Goal: Navigation & Orientation: Find specific page/section

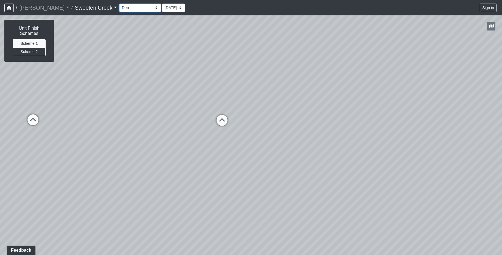
click at [131, 7] on select "Bistro Fitness - Hobby Booth Seating Counter Dining Dining 2 Elevators Elevator…" at bounding box center [140, 8] width 42 height 9
click at [119, 4] on select "Bistro Fitness - Hobby Booth Seating Counter Dining Dining 2 Elevators Elevator…" at bounding box center [140, 8] width 42 height 9
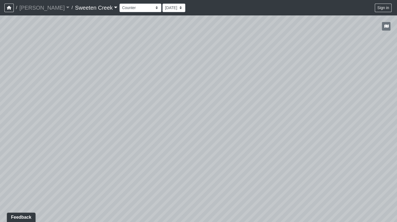
drag, startPoint x: 200, startPoint y: 167, endPoint x: 299, endPoint y: 182, distance: 100.0
click at [299, 182] on div "Loading... Office Loading... Reception Loading... Mailroom - Elevator Lobby Loa…" at bounding box center [198, 118] width 397 height 206
drag, startPoint x: 111, startPoint y: 119, endPoint x: 260, endPoint y: 118, distance: 148.5
click at [260, 118] on div "Loading... Office Loading... Reception Loading... Mailroom - Elevator Lobby Loa…" at bounding box center [198, 118] width 397 height 206
drag, startPoint x: 64, startPoint y: 129, endPoint x: 322, endPoint y: 114, distance: 257.9
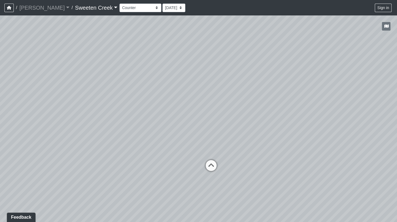
click at [322, 114] on div "Loading... Office Loading... Reception Loading... Mailroom - Elevator Lobby Loa…" at bounding box center [198, 118] width 397 height 206
drag, startPoint x: 134, startPoint y: 182, endPoint x: 267, endPoint y: 151, distance: 135.8
click at [267, 151] on div "Loading... Office Loading... Reception Loading... Mailroom - Elevator Lobby Loa…" at bounding box center [198, 118] width 397 height 206
drag, startPoint x: 73, startPoint y: 165, endPoint x: 284, endPoint y: 189, distance: 211.5
click at [295, 213] on div "Loading... Office Loading... Reception Loading... Mailroom - Elevator Lobby Loa…" at bounding box center [198, 118] width 397 height 206
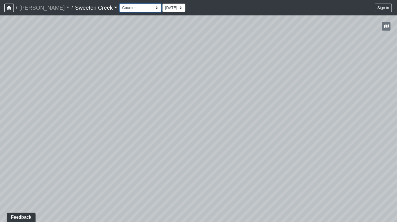
click at [130, 10] on select "Bistro Fitness - Hobby Booth Seating Counter Dining Dining 2 Elevators Elevator…" at bounding box center [140, 8] width 42 height 9
click at [119, 4] on select "Bistro Fitness - Hobby Booth Seating Counter Dining Dining 2 Elevators Elevator…" at bounding box center [140, 8] width 42 height 9
drag, startPoint x: 264, startPoint y: 163, endPoint x: 115, endPoint y: 128, distance: 153.0
click at [115, 128] on div "Loading... Office Loading... Reception Loading... Mailroom - Elevator Lobby Loa…" at bounding box center [198, 118] width 397 height 206
drag, startPoint x: 262, startPoint y: 177, endPoint x: 157, endPoint y: 168, distance: 104.9
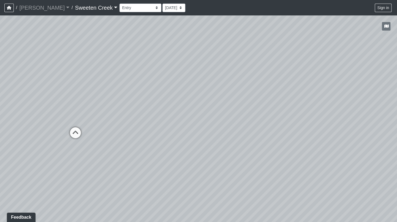
click at [151, 169] on div "Loading... Office Loading... Reception Loading... Mailroom - Elevator Lobby Loa…" at bounding box center [198, 118] width 397 height 206
drag, startPoint x: 289, startPoint y: 178, endPoint x: 216, endPoint y: 170, distance: 73.1
click at [160, 175] on div "Loading... Office Loading... Reception Loading... Mailroom - Elevator Lobby Loa…" at bounding box center [198, 118] width 397 height 206
drag, startPoint x: 261, startPoint y: 161, endPoint x: 194, endPoint y: 196, distance: 75.3
click at [193, 197] on div "Loading... Office Loading... Reception Loading... Mailroom - Elevator Lobby Loa…" at bounding box center [198, 118] width 397 height 206
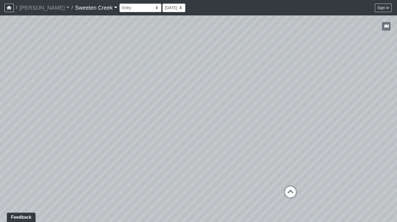
drag, startPoint x: 296, startPoint y: 185, endPoint x: 200, endPoint y: 175, distance: 95.9
click at [200, 175] on div "Loading... Office Loading... Reception Loading... Mailroom - Elevator Lobby Loa…" at bounding box center [198, 118] width 397 height 206
drag, startPoint x: 318, startPoint y: 194, endPoint x: 288, endPoint y: 190, distance: 30.6
click at [288, 190] on div "Loading... Office Loading... Reception Loading... Mailroom - Elevator Lobby Loa…" at bounding box center [198, 118] width 397 height 206
click at [262, 177] on icon at bounding box center [263, 182] width 17 height 17
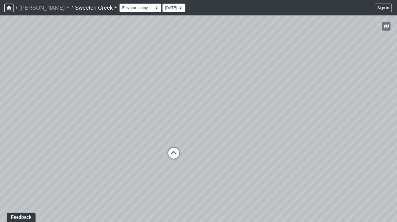
drag, startPoint x: 207, startPoint y: 151, endPoint x: 385, endPoint y: 156, distance: 177.5
click at [396, 156] on div "Loading... Office Loading... Reception Loading... Mailroom - Elevator Lobby Loa…" at bounding box center [198, 118] width 397 height 206
drag, startPoint x: 326, startPoint y: 184, endPoint x: 68, endPoint y: 159, distance: 258.3
click at [68, 159] on div "Loading... Office Loading... Reception Loading... Mailroom - Elevator Lobby Loa…" at bounding box center [198, 118] width 397 height 206
click at [287, 146] on icon at bounding box center [289, 149] width 17 height 17
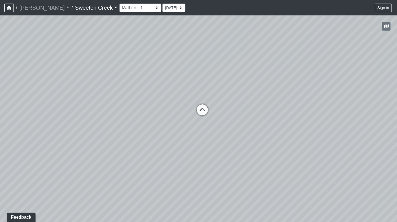
drag, startPoint x: 254, startPoint y: 108, endPoint x: 261, endPoint y: 142, distance: 35.4
click at [261, 142] on div "Loading... Office Loading... Reception Loading... Mailroom - Elevator Lobby Loa…" at bounding box center [198, 118] width 397 height 206
click at [131, 7] on select "Bistro Fitness - Hobby Booth Seating Counter Dining Dining 2 Elevators Elevator…" at bounding box center [140, 8] width 42 height 9
click at [119, 4] on select "Bistro Fitness - Hobby Booth Seating Counter Dining Dining 2 Elevators Elevator…" at bounding box center [140, 8] width 42 height 9
drag, startPoint x: 144, startPoint y: 145, endPoint x: 276, endPoint y: 160, distance: 132.0
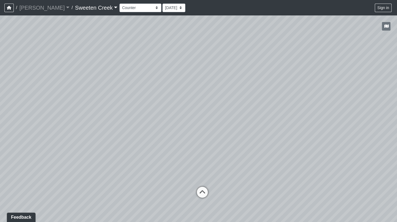
click at [276, 160] on div "Loading... Office Loading... Reception Loading... Mailroom - Elevator Lobby Loa…" at bounding box center [198, 118] width 397 height 206
drag, startPoint x: 243, startPoint y: 176, endPoint x: 311, endPoint y: 142, distance: 76.3
click at [319, 141] on div "Loading... Office Loading... Reception Loading... Mailroom - Elevator Lobby Loa…" at bounding box center [198, 118] width 397 height 206
drag, startPoint x: 104, startPoint y: 144, endPoint x: 74, endPoint y: 123, distance: 37.1
click at [67, 121] on div "Loading... Office Loading... Reception Loading... Mailroom - Elevator Lobby Loa…" at bounding box center [198, 118] width 397 height 206
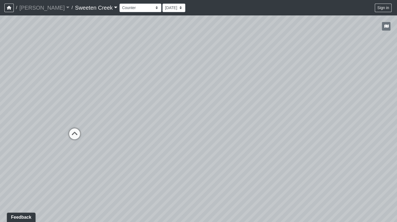
drag, startPoint x: 300, startPoint y: 186, endPoint x: 120, endPoint y: 158, distance: 181.4
click at [96, 164] on div "Loading... Office Loading... Reception Loading... Mailroom - Elevator Lobby Loa…" at bounding box center [198, 118] width 397 height 206
drag, startPoint x: 251, startPoint y: 156, endPoint x: 154, endPoint y: 166, distance: 97.6
click at [149, 173] on div "Loading... Office Loading... Reception Loading... Mailroom - Elevator Lobby Loa…" at bounding box center [198, 118] width 397 height 206
drag, startPoint x: 256, startPoint y: 117, endPoint x: 158, endPoint y: 142, distance: 101.5
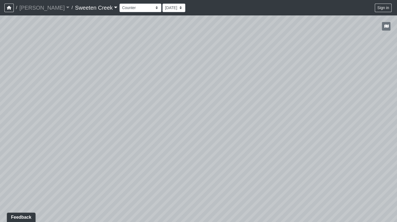
click at [158, 142] on div "Loading... Office Loading... Reception Loading... Mailroom - Elevator Lobby Loa…" at bounding box center [198, 118] width 397 height 206
drag, startPoint x: 254, startPoint y: 125, endPoint x: 12, endPoint y: 85, distance: 244.5
click at [12, 85] on div "Loading... Office Loading... Reception Loading... Mailroom - Elevator Lobby Loa…" at bounding box center [198, 118] width 397 height 206
click at [130, 9] on select "Bistro Fitness - Hobby Booth Seating Counter Dining Dining 2 Elevators Elevator…" at bounding box center [140, 8] width 42 height 9
click at [119, 4] on select "Bistro Fitness - Hobby Booth Seating Counter Dining Dining 2 Elevators Elevator…" at bounding box center [140, 8] width 42 height 9
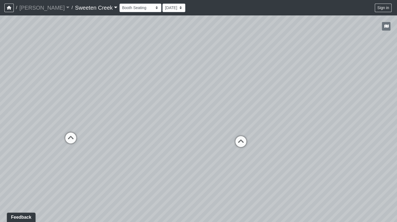
drag, startPoint x: 117, startPoint y: 178, endPoint x: 239, endPoint y: 162, distance: 122.9
click at [243, 161] on div "Loading... Office Loading... Reception Loading... Mailroom - Elevator Lobby Loa…" at bounding box center [198, 118] width 397 height 206
drag, startPoint x: 51, startPoint y: 164, endPoint x: 95, endPoint y: 159, distance: 44.0
click at [95, 159] on div "Loading... Office Loading... Reception Loading... Mailroom - Elevator Lobby Loa…" at bounding box center [198, 118] width 397 height 206
drag, startPoint x: 88, startPoint y: 158, endPoint x: 135, endPoint y: 147, distance: 48.4
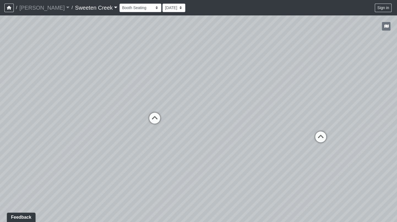
click at [135, 147] on div "Loading... Office Loading... Reception Loading... Mailroom - Elevator Lobby Loa…" at bounding box center [198, 118] width 397 height 206
click at [318, 135] on icon at bounding box center [320, 139] width 17 height 17
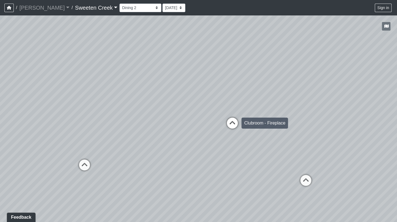
click at [232, 117] on icon at bounding box center [232, 125] width 17 height 17
drag, startPoint x: 77, startPoint y: 153, endPoint x: 44, endPoint y: 114, distance: 51.1
click at [44, 114] on div "Loading... Office Loading... Reception Loading... Mailroom - Elevator Lobby Loa…" at bounding box center [198, 118] width 397 height 206
drag, startPoint x: 290, startPoint y: 197, endPoint x: 178, endPoint y: 213, distance: 113.3
click at [172, 216] on div "Loading... Office Loading... Reception Loading... Mailroom - Elevator Lobby Loa…" at bounding box center [198, 118] width 397 height 206
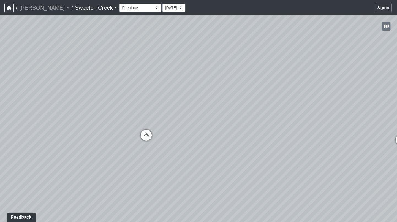
drag, startPoint x: 223, startPoint y: 175, endPoint x: 213, endPoint y: 195, distance: 21.6
click at [213, 195] on div "Loading... Office Loading... Reception Loading... Mailroom - Elevator Lobby Loa…" at bounding box center [198, 118] width 397 height 206
click at [131, 8] on select "Bistro Fitness - Hobby Booth Seating Counter Dining Dining 2 Elevators Elevator…" at bounding box center [140, 8] width 42 height 9
click at [119, 4] on select "Bistro Fitness - Hobby Booth Seating Counter Dining Dining 2 Elevators Elevator…" at bounding box center [140, 8] width 42 height 9
drag, startPoint x: 251, startPoint y: 185, endPoint x: 94, endPoint y: 139, distance: 164.4
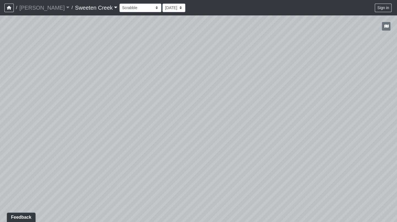
click at [94, 139] on div "Loading... Office Loading... Reception Loading... Mailroom - Elevator Lobby Loa…" at bounding box center [198, 118] width 397 height 206
drag, startPoint x: 267, startPoint y: 136, endPoint x: 159, endPoint y: 118, distance: 108.8
click at [159, 118] on div "Loading... Office Loading... Reception Loading... Mailroom - Elevator Lobby Loa…" at bounding box center [198, 118] width 397 height 206
drag, startPoint x: 294, startPoint y: 146, endPoint x: 160, endPoint y: 137, distance: 134.0
click at [160, 137] on div "Loading... Office Loading... Reception Loading... Mailroom - Elevator Lobby Loa…" at bounding box center [198, 118] width 397 height 206
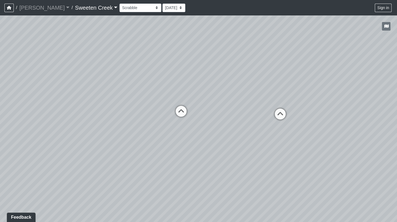
drag, startPoint x: 219, startPoint y: 107, endPoint x: 218, endPoint y: 136, distance: 28.7
click at [217, 136] on div "Loading... Office Loading... Reception Loading... Mailroom - Elevator Lobby Loa…" at bounding box center [198, 118] width 397 height 206
drag, startPoint x: 192, startPoint y: 136, endPoint x: 258, endPoint y: 129, distance: 66.9
click at [258, 129] on div "Loading... Office Loading... Reception Loading... Mailroom - Elevator Lobby Loa…" at bounding box center [198, 118] width 397 height 206
drag, startPoint x: 109, startPoint y: 158, endPoint x: 183, endPoint y: 134, distance: 77.5
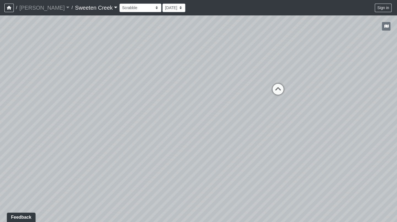
click at [183, 134] on div "Loading... Office Loading... Reception Loading... Mailroom - Elevator Lobby Loa…" at bounding box center [198, 118] width 397 height 206
click at [131, 7] on select "Bistro Fitness - Hobby Booth Seating Counter Dining Dining 2 Elevators Elevator…" at bounding box center [140, 8] width 42 height 9
click at [119, 4] on select "Bistro Fitness - Hobby Booth Seating Counter Dining Dining 2 Elevators Elevator…" at bounding box center [140, 8] width 42 height 9
drag, startPoint x: 194, startPoint y: 126, endPoint x: 208, endPoint y: 127, distance: 14.3
click at [266, 122] on div "Loading... Office Loading... Reception Loading... Mailroom - Elevator Lobby Loa…" at bounding box center [198, 118] width 397 height 206
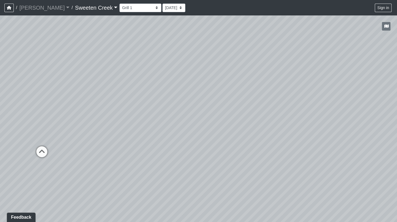
drag, startPoint x: 127, startPoint y: 134, endPoint x: 213, endPoint y: 84, distance: 99.4
click at [213, 84] on div "Loading... Office Loading... Reception Loading... Mailroom - Elevator Lobby Loa…" at bounding box center [198, 118] width 397 height 206
drag, startPoint x: 175, startPoint y: 137, endPoint x: 234, endPoint y: 101, distance: 68.7
click at [234, 101] on div "Loading... Office Loading... Reception Loading... Mailroom - Elevator Lobby Loa…" at bounding box center [198, 118] width 397 height 206
drag, startPoint x: 223, startPoint y: 118, endPoint x: 206, endPoint y: 163, distance: 48.3
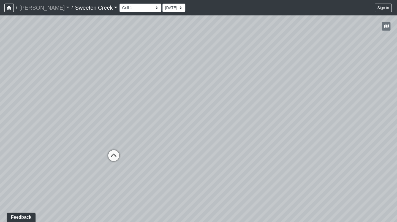
click at [232, 177] on div "Loading... Office Loading... Reception Loading... Mailroom - Elevator Lobby Loa…" at bounding box center [198, 118] width 397 height 206
drag, startPoint x: 175, startPoint y: 143, endPoint x: 245, endPoint y: 117, distance: 74.7
click at [362, 128] on div "Loading... Office Loading... Reception Loading... Mailroom - Elevator Lobby Loa…" at bounding box center [198, 118] width 397 height 206
drag, startPoint x: 114, startPoint y: 185, endPoint x: 67, endPoint y: 115, distance: 84.4
click at [182, 185] on div "Loading... Office Loading... Reception Loading... Mailroom - Elevator Lobby Loa…" at bounding box center [198, 118] width 397 height 206
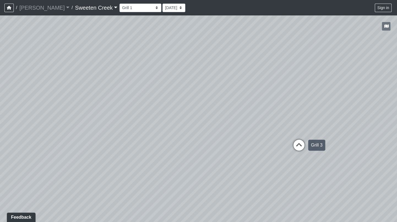
click at [298, 144] on icon at bounding box center [298, 147] width 17 height 17
drag, startPoint x: 109, startPoint y: 106, endPoint x: 162, endPoint y: 130, distance: 57.5
click at [187, 135] on div "Loading... Office Loading... Reception Loading... Mailroom - Elevator Lobby Loa…" at bounding box center [198, 118] width 397 height 206
click at [117, 135] on icon at bounding box center [120, 143] width 17 height 17
drag, startPoint x: 187, startPoint y: 165, endPoint x: 340, endPoint y: 182, distance: 153.9
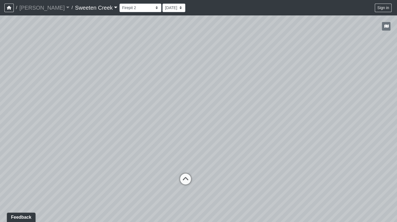
click at [340, 182] on div "Loading... Office Loading... Reception Loading... Mailroom - Elevator Lobby Loa…" at bounding box center [198, 118] width 397 height 206
drag, startPoint x: 257, startPoint y: 202, endPoint x: 94, endPoint y: 177, distance: 165.1
click at [94, 177] on div "Loading... Office Loading... Reception Loading... Mailroom - Elevator Lobby Loa…" at bounding box center [198, 118] width 397 height 206
click at [226, 138] on icon at bounding box center [229, 142] width 17 height 17
drag, startPoint x: 274, startPoint y: 157, endPoint x: 264, endPoint y: 142, distance: 18.1
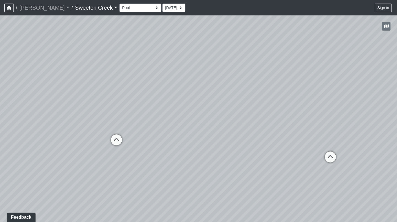
click at [248, 166] on div "Loading... Office Loading... Reception Loading... Mailroom - Elevator Lobby Loa…" at bounding box center [198, 118] width 397 height 206
drag, startPoint x: 147, startPoint y: 171, endPoint x: 227, endPoint y: 153, distance: 82.8
click at [227, 153] on div "Loading... Office Loading... Reception Loading... Mailroom - Elevator Lobby Loa…" at bounding box center [198, 118] width 397 height 206
drag, startPoint x: 16, startPoint y: 143, endPoint x: 126, endPoint y: 164, distance: 112.1
click at [126, 164] on div "Loading... Office Loading... Reception Loading... Mailroom - Elevator Lobby Loa…" at bounding box center [198, 118] width 397 height 206
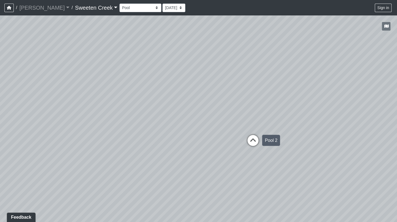
click at [252, 139] on icon at bounding box center [253, 142] width 17 height 17
click at [233, 150] on icon at bounding box center [232, 151] width 17 height 17
drag, startPoint x: 316, startPoint y: 146, endPoint x: 276, endPoint y: 145, distance: 39.6
click at [276, 145] on div "Loading... Office Loading... Reception Loading... Mailroom - Elevator Lobby Loa…" at bounding box center [198, 118] width 397 height 206
click at [97, 152] on icon at bounding box center [93, 153] width 17 height 17
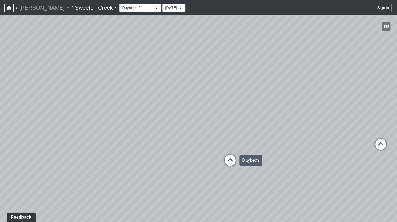
click at [230, 161] on icon at bounding box center [230, 163] width 17 height 17
click at [85, 153] on icon at bounding box center [84, 159] width 17 height 17
drag, startPoint x: 333, startPoint y: 82, endPoint x: 231, endPoint y: 65, distance: 104.0
click at [231, 65] on div "Loading... Office Loading... Reception Loading... Mailroom - Elevator Lobby Loa…" at bounding box center [198, 118] width 397 height 206
drag, startPoint x: 60, startPoint y: 114, endPoint x: 158, endPoint y: 115, distance: 97.9
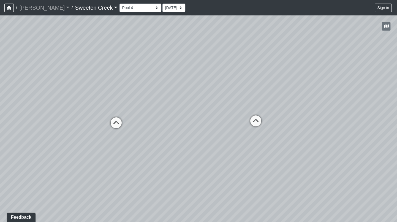
click at [158, 115] on div "Loading... Office Loading... Reception Loading... Mailroom - Elevator Lobby Loa…" at bounding box center [198, 118] width 397 height 206
click at [117, 122] on icon at bounding box center [116, 125] width 17 height 17
drag, startPoint x: 265, startPoint y: 162, endPoint x: 185, endPoint y: 169, distance: 80.4
click at [182, 171] on div "Loading... Office Loading... Reception Loading... Mailroom - Elevator Lobby Loa…" at bounding box center [198, 118] width 397 height 206
drag, startPoint x: 238, startPoint y: 162, endPoint x: 395, endPoint y: 180, distance: 158.1
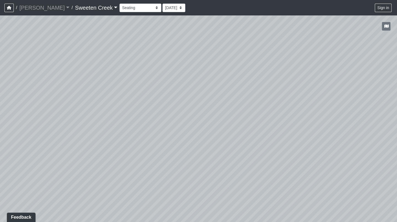
click at [397, 179] on html "/ [PERSON_NAME] Loading... / Sweeten Creek Sweeten Creek Loading... [GEOGRAPHIC…" at bounding box center [198, 111] width 397 height 222
drag, startPoint x: 221, startPoint y: 175, endPoint x: 160, endPoint y: 95, distance: 101.1
click at [117, 103] on div "Loading... Office Loading... Reception Loading... Mailroom - Elevator Lobby Loa…" at bounding box center [198, 118] width 397 height 206
drag, startPoint x: 301, startPoint y: 114, endPoint x: 196, endPoint y: 124, distance: 105.0
click at [173, 134] on div "Loading... Office Loading... Reception Loading... Mailroom - Elevator Lobby Loa…" at bounding box center [198, 118] width 397 height 206
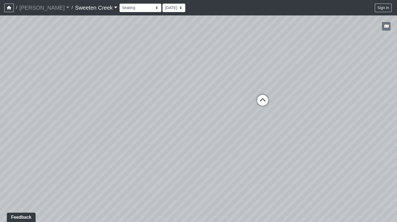
drag, startPoint x: 262, startPoint y: 116, endPoint x: 203, endPoint y: 113, distance: 58.9
click at [200, 115] on div "Loading... Office Loading... Reception Loading... Mailroom - Elevator Lobby Loa…" at bounding box center [198, 118] width 397 height 206
drag, startPoint x: 245, startPoint y: 109, endPoint x: 227, endPoint y: 113, distance: 17.9
click at [227, 113] on div "Loading... Office Loading... Reception Loading... Mailroom - Elevator Lobby Loa…" at bounding box center [198, 118] width 397 height 206
click at [127, 9] on select "Bistro Fitness - Hobby Booth Seating Counter Dining Dining 2 Elevators Elevator…" at bounding box center [140, 8] width 42 height 9
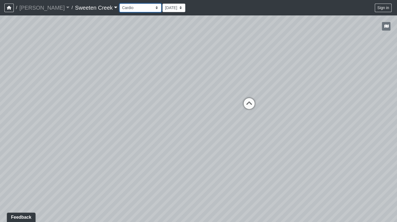
click at [119, 4] on select "Bistro Fitness - Hobby Booth Seating Counter Dining Dining 2 Elevators Elevator…" at bounding box center [140, 8] width 42 height 9
drag, startPoint x: 141, startPoint y: 143, endPoint x: 203, endPoint y: 142, distance: 61.9
click at [203, 142] on div "Loading... Office Loading... Reception Loading... Mailroom - Elevator Lobby Loa…" at bounding box center [198, 118] width 397 height 206
drag, startPoint x: 264, startPoint y: 152, endPoint x: 92, endPoint y: 139, distance: 173.2
click at [92, 139] on div "Loading... Office Loading... Reception Loading... Mailroom - Elevator Lobby Loa…" at bounding box center [198, 118] width 397 height 206
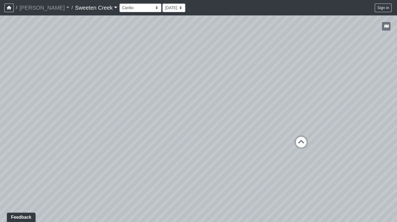
drag, startPoint x: 313, startPoint y: 147, endPoint x: 130, endPoint y: 139, distance: 183.3
click at [127, 141] on div "Loading... Office Loading... Reception Loading... Mailroom - Elevator Lobby Loa…" at bounding box center [198, 118] width 397 height 206
click at [304, 142] on icon at bounding box center [299, 144] width 17 height 17
click at [294, 179] on icon at bounding box center [293, 184] width 17 height 17
drag, startPoint x: 142, startPoint y: 167, endPoint x: 237, endPoint y: 171, distance: 94.4
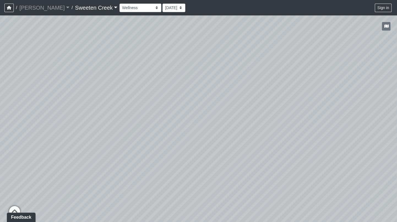
click at [237, 171] on div "Loading... Office Loading... Reception Loading... Mailroom - Elevator Lobby Loa…" at bounding box center [198, 118] width 397 height 206
click at [132, 8] on select "Bistro Fitness - Hobby Booth Seating Counter Dining Dining 2 Elevators Elevator…" at bounding box center [140, 8] width 42 height 9
click at [119, 4] on select "Bistro Fitness - Hobby Booth Seating Counter Dining Dining 2 Elevators Elevator…" at bounding box center [140, 8] width 42 height 9
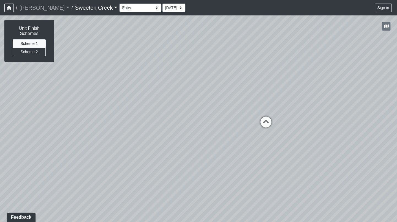
drag, startPoint x: 90, startPoint y: 157, endPoint x: 349, endPoint y: 156, distance: 259.1
click at [349, 156] on div "Loading... Office Loading... Reception Loading... Mailroom - Elevator Lobby Loa…" at bounding box center [198, 118] width 397 height 206
drag, startPoint x: 157, startPoint y: 155, endPoint x: 223, endPoint y: 117, distance: 76.1
click at [223, 117] on div "Loading... Office Loading... Reception Loading... Mailroom - Elevator Lobby Loa…" at bounding box center [198, 118] width 397 height 206
drag, startPoint x: 251, startPoint y: 144, endPoint x: 245, endPoint y: 144, distance: 6.3
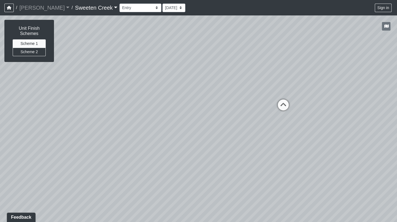
click at [207, 159] on div "Loading... Office Loading... Reception Loading... Mailroom - Elevator Lobby Loa…" at bounding box center [198, 118] width 397 height 206
drag, startPoint x: 246, startPoint y: 143, endPoint x: 161, endPoint y: 136, distance: 84.7
click at [161, 136] on div "Loading... Office Loading... Reception Loading... Mailroom - Elevator Lobby Loa…" at bounding box center [198, 118] width 397 height 206
drag, startPoint x: 289, startPoint y: 154, endPoint x: 272, endPoint y: 126, distance: 33.4
click at [262, 148] on div "Loading... Office Loading... Reception Loading... Mailroom - Elevator Lobby Loa…" at bounding box center [198, 118] width 397 height 206
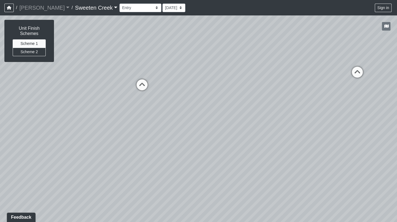
drag, startPoint x: 353, startPoint y: 166, endPoint x: 257, endPoint y: 156, distance: 96.4
click at [267, 160] on div "Loading... Office Loading... Reception Loading... Mailroom - Elevator Lobby Loa…" at bounding box center [198, 118] width 397 height 206
drag, startPoint x: 317, startPoint y: 139, endPoint x: 163, endPoint y: 127, distance: 154.8
click at [163, 127] on div "Loading... Office Loading... Reception Loading... Mailroom - Elevator Lobby Loa…" at bounding box center [198, 118] width 397 height 206
drag, startPoint x: 292, startPoint y: 152, endPoint x: 164, endPoint y: 172, distance: 129.4
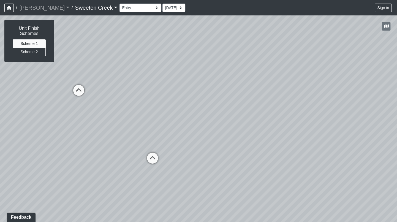
click at [133, 185] on div "Loading... Office Loading... Reception Loading... Mailroom - Elevator Lobby Loa…" at bounding box center [198, 118] width 397 height 206
drag, startPoint x: 313, startPoint y: 147, endPoint x: 160, endPoint y: 136, distance: 153.9
click at [148, 139] on div "Loading... Office Loading... Reception Loading... Mailroom - Elevator Lobby Loa…" at bounding box center [198, 118] width 397 height 206
drag, startPoint x: 318, startPoint y: 123, endPoint x: 248, endPoint y: 142, distance: 73.2
click at [225, 146] on div "Loading... Office Loading... Reception Loading... Mailroom - Elevator Lobby Loa…" at bounding box center [198, 118] width 397 height 206
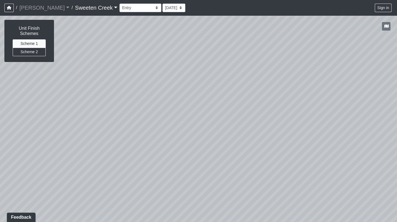
drag, startPoint x: 196, startPoint y: 119, endPoint x: 280, endPoint y: 91, distance: 88.5
click at [281, 91] on div "Loading... Office Loading... Reception Loading... Mailroom - Elevator Lobby Loa…" at bounding box center [198, 118] width 397 height 206
drag, startPoint x: 111, startPoint y: 151, endPoint x: 283, endPoint y: 178, distance: 174.2
click at [283, 178] on div "Loading... Office Loading... Reception Loading... Mailroom - Elevator Lobby Loa…" at bounding box center [198, 118] width 397 height 206
drag, startPoint x: 128, startPoint y: 141, endPoint x: 222, endPoint y: 131, distance: 94.9
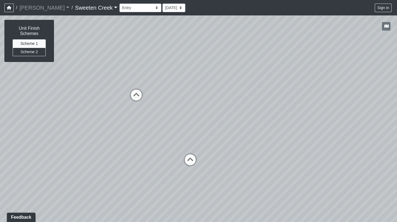
click at [222, 131] on div "Loading... Office Loading... Reception Loading... Mailroom - Elevator Lobby Loa…" at bounding box center [198, 118] width 397 height 206
click at [188, 160] on icon at bounding box center [190, 162] width 17 height 17
drag, startPoint x: 131, startPoint y: 166, endPoint x: 217, endPoint y: 159, distance: 86.4
click at [217, 159] on div "Loading... Office Loading... Reception Loading... Mailroom - Elevator Lobby Loa…" at bounding box center [198, 118] width 397 height 206
click at [149, 158] on icon at bounding box center [149, 159] width 17 height 17
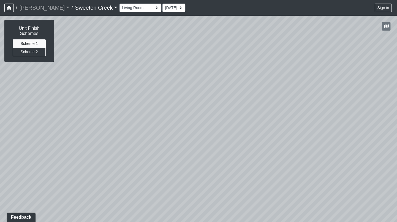
drag, startPoint x: 200, startPoint y: 145, endPoint x: 152, endPoint y: 210, distance: 80.6
click at [147, 212] on div "Loading... Office Loading... Reception Loading... Mailroom - Elevator Lobby Loa…" at bounding box center [198, 118] width 397 height 206
drag, startPoint x: 247, startPoint y: 182, endPoint x: 181, endPoint y: 177, distance: 66.2
click at [181, 177] on div "Loading... Office Loading... Reception Loading... Mailroom - Elevator Lobby Loa…" at bounding box center [198, 118] width 397 height 206
drag, startPoint x: 290, startPoint y: 171, endPoint x: 226, endPoint y: 169, distance: 63.8
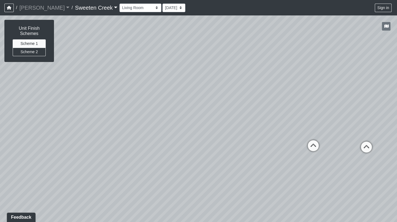
click at [225, 169] on div "Loading... Office Loading... Reception Loading... Mailroom - Elevator Lobby Loa…" at bounding box center [198, 118] width 397 height 206
drag, startPoint x: 287, startPoint y: 165, endPoint x: 35, endPoint y: 145, distance: 251.9
click at [34, 145] on div "Loading... Office Loading... Reception Loading... Mailroom - Elevator Lobby Loa…" at bounding box center [198, 118] width 397 height 206
drag, startPoint x: 290, startPoint y: 198, endPoint x: 357, endPoint y: 127, distance: 97.5
click at [379, 96] on div "Loading... Office Loading... Reception Loading... Mailroom - Elevator Lobby Loa…" at bounding box center [198, 118] width 397 height 206
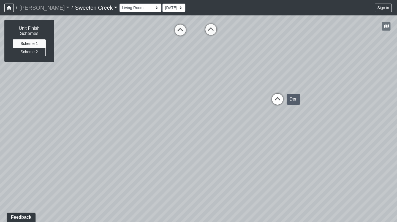
click at [280, 97] on icon at bounding box center [277, 102] width 17 height 17
drag, startPoint x: 257, startPoint y: 86, endPoint x: 261, endPoint y: 151, distance: 65.0
click at [254, 193] on div "Loading... Office Loading... Reception Loading... Mailroom - Elevator Lobby Loa…" at bounding box center [198, 118] width 397 height 206
drag, startPoint x: 243, startPoint y: 46, endPoint x: 232, endPoint y: 72, distance: 27.7
click at [252, 72] on div "Loading... Office Loading... Reception Loading... Mailroom - Elevator Lobby Loa…" at bounding box center [198, 118] width 397 height 206
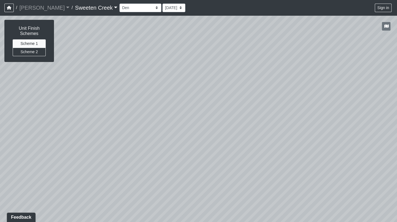
drag, startPoint x: 64, startPoint y: 85, endPoint x: 163, endPoint y: 64, distance: 101.6
click at [182, 53] on div "Loading... Office Loading... Reception Loading... Mailroom - Elevator Lobby Loa…" at bounding box center [198, 118] width 397 height 206
drag, startPoint x: 118, startPoint y: 157, endPoint x: 206, endPoint y: 140, distance: 89.6
click at [276, 121] on div "Loading... Office Loading... Reception Loading... Mailroom - Elevator Lobby Loa…" at bounding box center [198, 118] width 397 height 206
drag, startPoint x: 174, startPoint y: 142, endPoint x: 365, endPoint y: 124, distance: 192.0
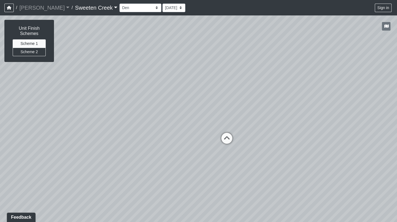
click at [369, 123] on div "Loading... Office Loading... Reception Loading... Mailroom - Elevator Lobby Loa…" at bounding box center [198, 118] width 397 height 206
drag, startPoint x: 303, startPoint y: 169, endPoint x: 112, endPoint y: 87, distance: 206.9
click at [222, 139] on div "Loading... Office Loading... Reception Loading... Mailroom - Elevator Lobby Loa…" at bounding box center [198, 118] width 397 height 206
click at [177, 111] on icon at bounding box center [176, 113] width 17 height 17
drag, startPoint x: 248, startPoint y: 141, endPoint x: 112, endPoint y: 201, distance: 148.3
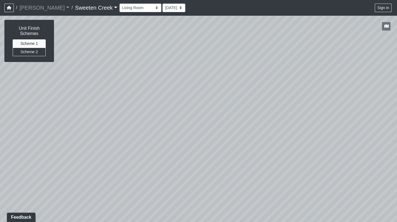
click at [109, 207] on div "Loading... Office Loading... Reception Loading... Mailroom - Elevator Lobby Loa…" at bounding box center [198, 118] width 397 height 206
drag, startPoint x: 315, startPoint y: 150, endPoint x: 172, endPoint y: 153, distance: 142.5
click at [172, 153] on div "Loading... Office Loading... Reception Loading... Mailroom - Elevator Lobby Loa…" at bounding box center [198, 118] width 397 height 206
click at [259, 110] on icon at bounding box center [257, 114] width 17 height 17
drag, startPoint x: 348, startPoint y: 174, endPoint x: 242, endPoint y: 148, distance: 108.5
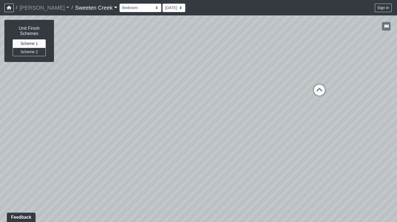
click at [242, 154] on div "Loading... Office Loading... Reception Loading... Mailroom - Elevator Lobby Loa…" at bounding box center [198, 118] width 397 height 206
click at [304, 93] on icon at bounding box center [306, 90] width 17 height 17
drag, startPoint x: 242, startPoint y: 150, endPoint x: 160, endPoint y: 137, distance: 82.9
click at [160, 137] on div "Loading... Office Loading... Reception Loading... Mailroom - Elevator Lobby Loa…" at bounding box center [198, 118] width 397 height 206
drag, startPoint x: 350, startPoint y: 131, endPoint x: 260, endPoint y: 144, distance: 91.7
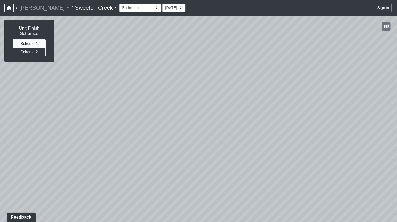
click at [347, 170] on div "Loading... Office Loading... Reception Loading... Mailroom - Elevator Lobby Loa…" at bounding box center [198, 118] width 397 height 206
drag, startPoint x: 194, startPoint y: 129, endPoint x: 178, endPoint y: 128, distance: 15.7
click at [339, 125] on div "Loading... Office Loading... Reception Loading... Mailroom - Elevator Lobby Loa…" at bounding box center [198, 118] width 397 height 206
drag, startPoint x: 103, startPoint y: 124, endPoint x: 219, endPoint y: 133, distance: 116.7
click at [286, 128] on div "Loading... Office Loading... Reception Loading... Mailroom - Elevator Lobby Loa…" at bounding box center [198, 118] width 397 height 206
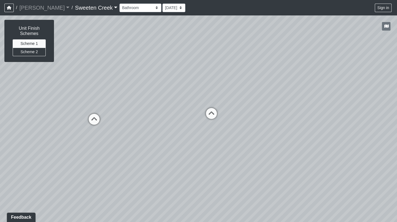
drag, startPoint x: 99, startPoint y: 115, endPoint x: 180, endPoint y: 109, distance: 80.8
click at [180, 109] on div "Loading... Office Loading... Reception Loading... Mailroom - Elevator Lobby Loa…" at bounding box center [198, 118] width 397 height 206
drag, startPoint x: 104, startPoint y: 125, endPoint x: 278, endPoint y: 127, distance: 173.3
click at [284, 125] on div "Loading... Office Loading... Reception Loading... Mailroom - Elevator Lobby Loa…" at bounding box center [198, 118] width 397 height 206
drag, startPoint x: 112, startPoint y: 119, endPoint x: 280, endPoint y: 130, distance: 168.1
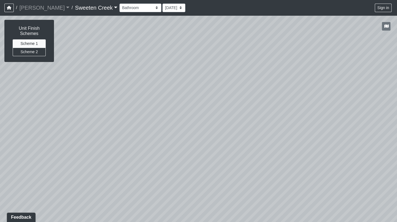
click at [295, 126] on div "Loading... Office Loading... Reception Loading... Mailroom - Elevator Lobby Loa…" at bounding box center [198, 118] width 397 height 206
drag, startPoint x: 78, startPoint y: 131, endPoint x: 206, endPoint y: 120, distance: 128.4
click at [206, 120] on div "Loading... Office Loading... Reception Loading... Mailroom - Elevator Lobby Loa…" at bounding box center [198, 118] width 397 height 206
drag, startPoint x: 105, startPoint y: 154, endPoint x: 267, endPoint y: 145, distance: 162.0
click at [267, 145] on div "Loading... Office Loading... Reception Loading... Mailroom - Elevator Lobby Loa…" at bounding box center [198, 118] width 397 height 206
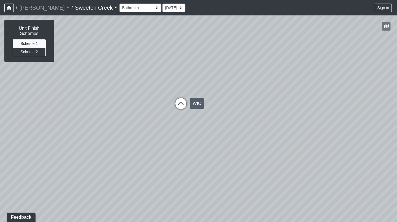
click at [179, 103] on icon at bounding box center [180, 106] width 17 height 17
drag, startPoint x: 130, startPoint y: 157, endPoint x: 235, endPoint y: 109, distance: 115.0
click at [235, 109] on div "Loading... Office Loading... Reception Loading... Mailroom - Elevator Lobby Loa…" at bounding box center [198, 118] width 397 height 206
drag, startPoint x: 219, startPoint y: 165, endPoint x: 254, endPoint y: 218, distance: 63.8
click at [254, 218] on div "Loading... Office Loading... Reception Loading... Mailroom - Elevator Lobby Loa…" at bounding box center [198, 118] width 397 height 206
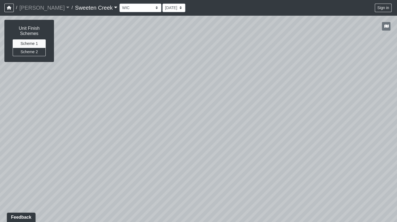
drag, startPoint x: 291, startPoint y: 169, endPoint x: 140, endPoint y: 144, distance: 152.9
click at [140, 144] on div "Loading... Office Loading... Reception Loading... Mailroom - Elevator Lobby Loa…" at bounding box center [198, 118] width 397 height 206
drag, startPoint x: 255, startPoint y: 131, endPoint x: 93, endPoint y: 130, distance: 161.7
click at [93, 130] on div "Loading... Office Loading... Reception Loading... Mailroom - Elevator Lobby Loa…" at bounding box center [198, 118] width 397 height 206
drag, startPoint x: 289, startPoint y: 145, endPoint x: 180, endPoint y: 157, distance: 109.6
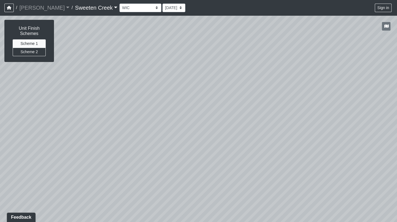
click at [180, 157] on div "Loading... Office Loading... Reception Loading... Mailroom - Elevator Lobby Loa…" at bounding box center [198, 118] width 397 height 206
drag, startPoint x: 300, startPoint y: 146, endPoint x: 131, endPoint y: 111, distance: 172.2
click at [121, 130] on div "Loading... Office Loading... Reception Loading... Mailroom - Elevator Lobby Loa…" at bounding box center [198, 118] width 397 height 206
drag, startPoint x: 215, startPoint y: 109, endPoint x: 22, endPoint y: 96, distance: 192.7
click at [23, 97] on div "Loading... Office Loading... Reception Loading... Mailroom - Elevator Lobby Loa…" at bounding box center [198, 118] width 397 height 206
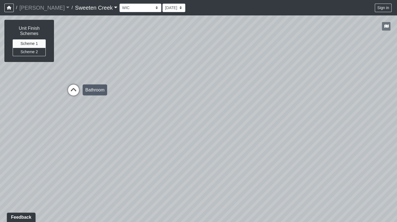
click at [77, 86] on icon at bounding box center [73, 92] width 17 height 17
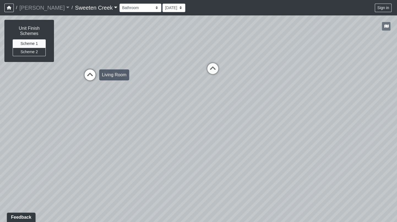
click at [93, 77] on icon at bounding box center [90, 77] width 17 height 17
select select "8EgwugW2reZQZA1TnLpz6p"
drag, startPoint x: 90, startPoint y: 123, endPoint x: 123, endPoint y: 196, distance: 80.5
click at [115, 200] on div "Loading... Office Loading... Reception Loading... Mailroom - Elevator Lobby Loa…" at bounding box center [198, 118] width 397 height 206
drag, startPoint x: 203, startPoint y: 167, endPoint x: 67, endPoint y: 139, distance: 138.7
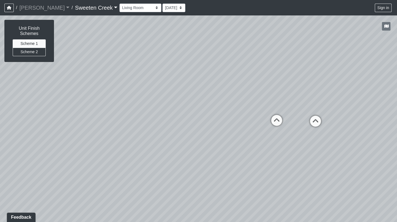
click at [62, 143] on div "Loading... Office Loading... Reception Loading... Mailroom - Elevator Lobby Loa…" at bounding box center [198, 118] width 397 height 206
drag, startPoint x: 136, startPoint y: 128, endPoint x: -14, endPoint y: 108, distance: 151.9
click at [0, 108] on html "/ [PERSON_NAME] Loading... / Sweeten Creek Sweeten Creek Loading... [GEOGRAPHIC…" at bounding box center [198, 111] width 397 height 222
drag, startPoint x: 293, startPoint y: 199, endPoint x: 62, endPoint y: 188, distance: 230.7
click at [62, 188] on div "Loading... Office Loading... Reception Loading... Mailroom - Elevator Lobby Loa…" at bounding box center [198, 118] width 397 height 206
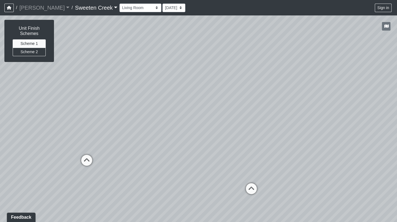
drag, startPoint x: 175, startPoint y: 159, endPoint x: 160, endPoint y: 160, distance: 15.4
click at [160, 160] on div "Loading... Office Loading... Reception Loading... Mailroom - Elevator Lobby Loa…" at bounding box center [198, 118] width 397 height 206
